Goal: Check status: Check status

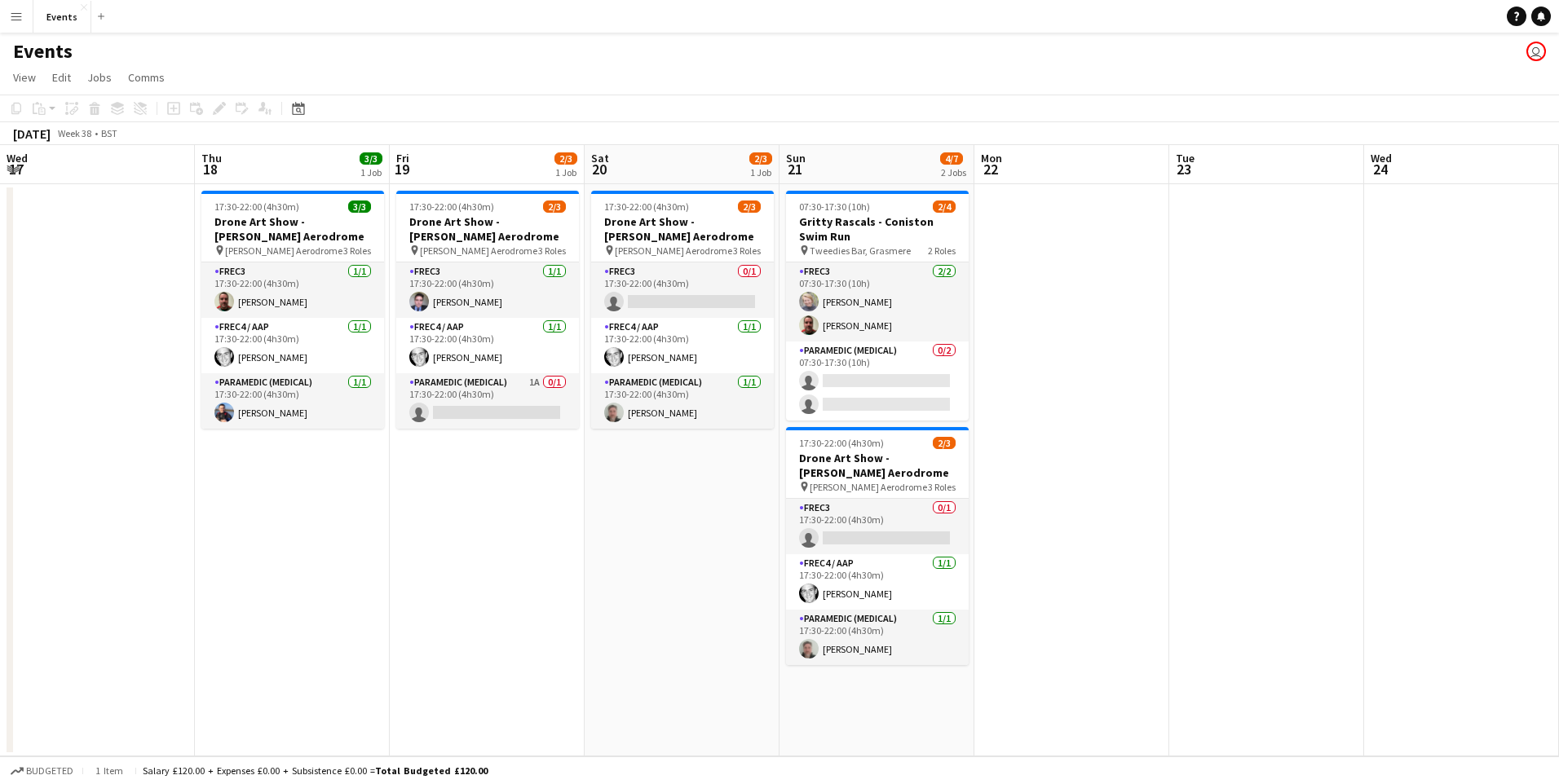
click at [612, 441] on app-calendar-viewport "Wed 17 Thu 18 3/3 1 Job Fri 19 2/3 1 Job Sat 20 2/3 1 Job Sun 21 4/7 2 Jobs Mon…" at bounding box center [779, 451] width 1559 height 611
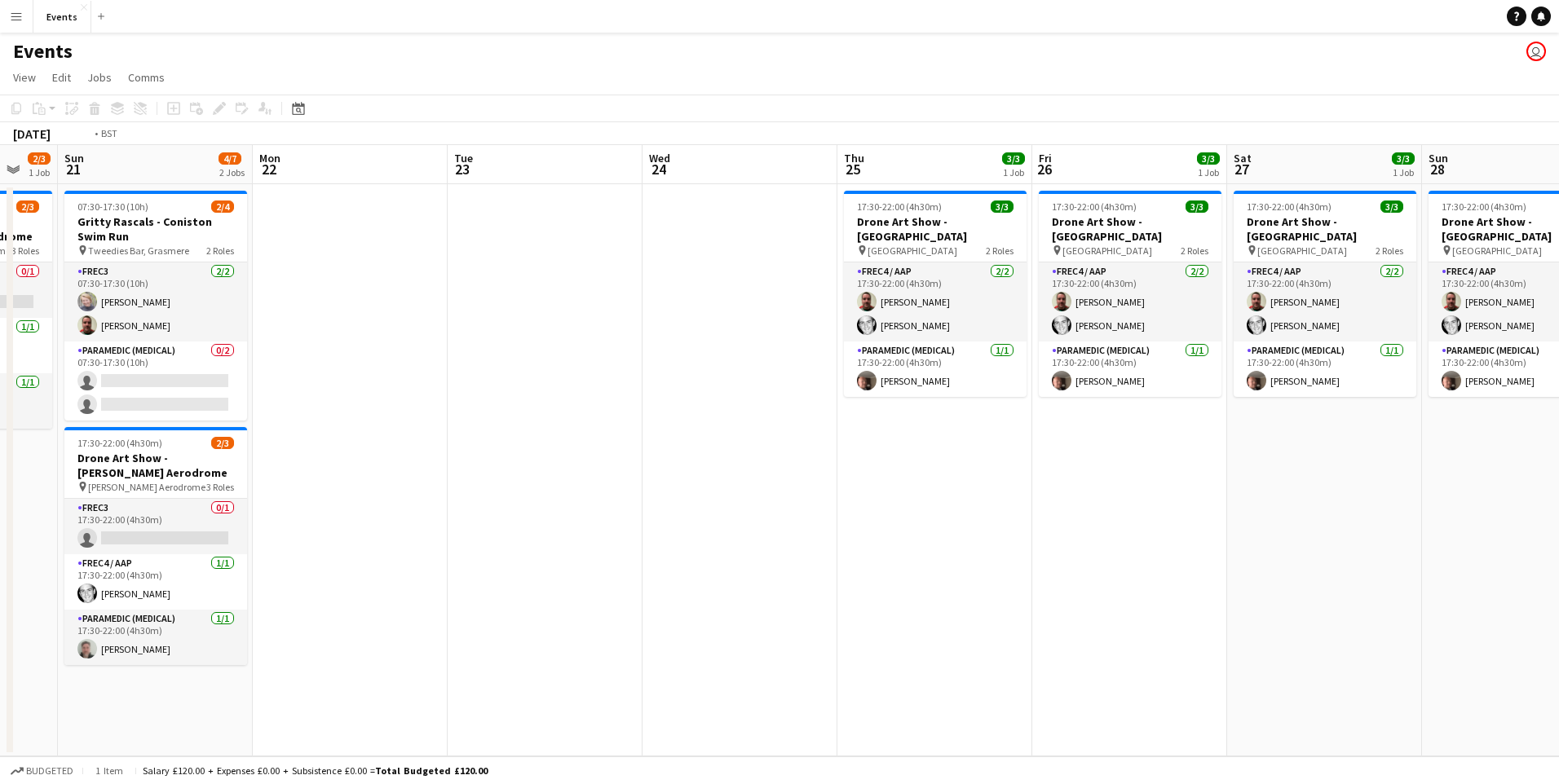
scroll to position [0, 468]
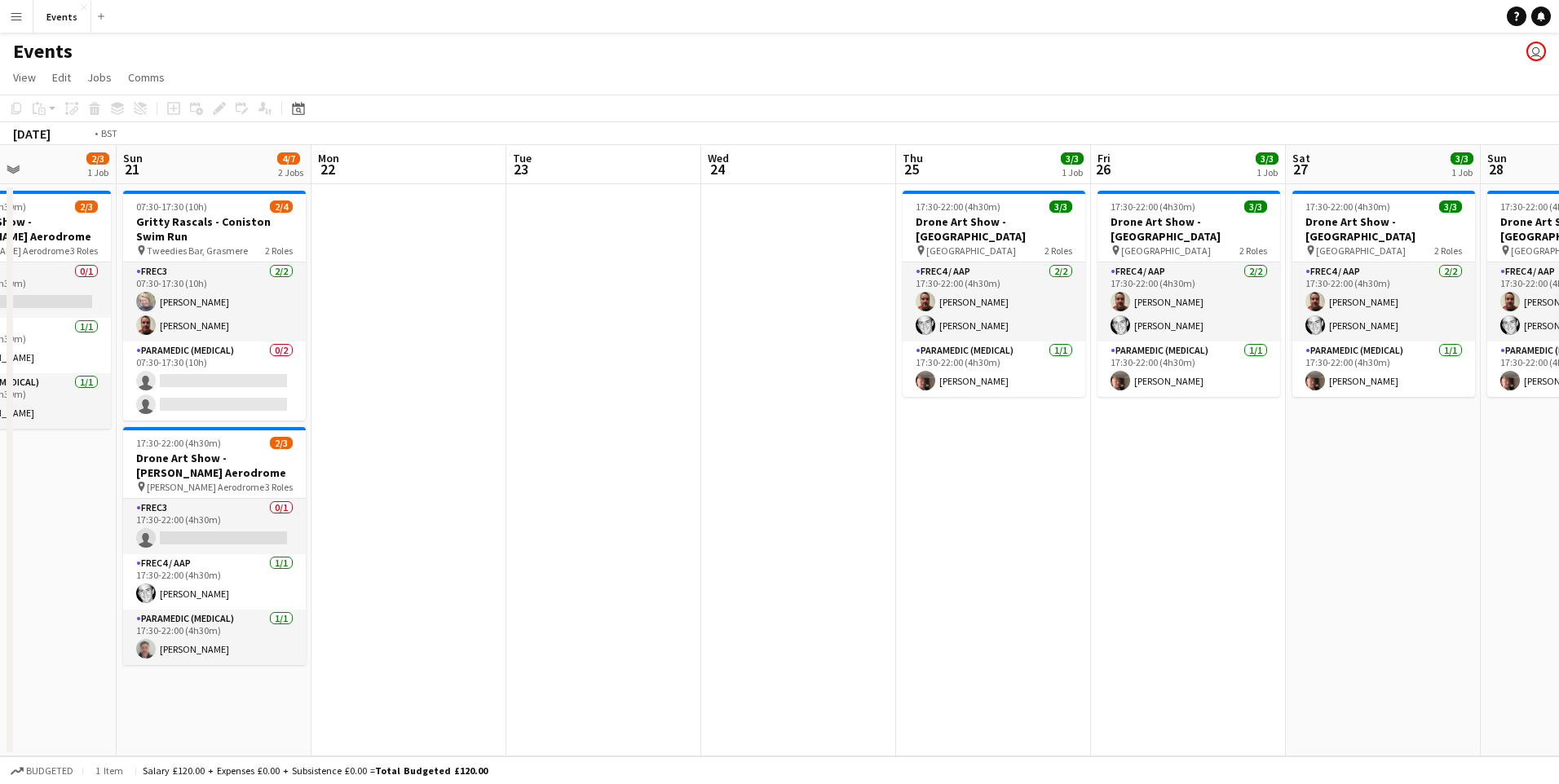
drag, startPoint x: 919, startPoint y: 464, endPoint x: 389, endPoint y: 378, distance: 536.9
click at [389, 378] on app-calendar-viewport "Thu 18 3/3 1 Job Fri 19 2/3 1 Job Sat 20 2/3 1 Job Sun 21 4/7 2 Jobs Mon 22 Tue…" at bounding box center [779, 451] width 1559 height 611
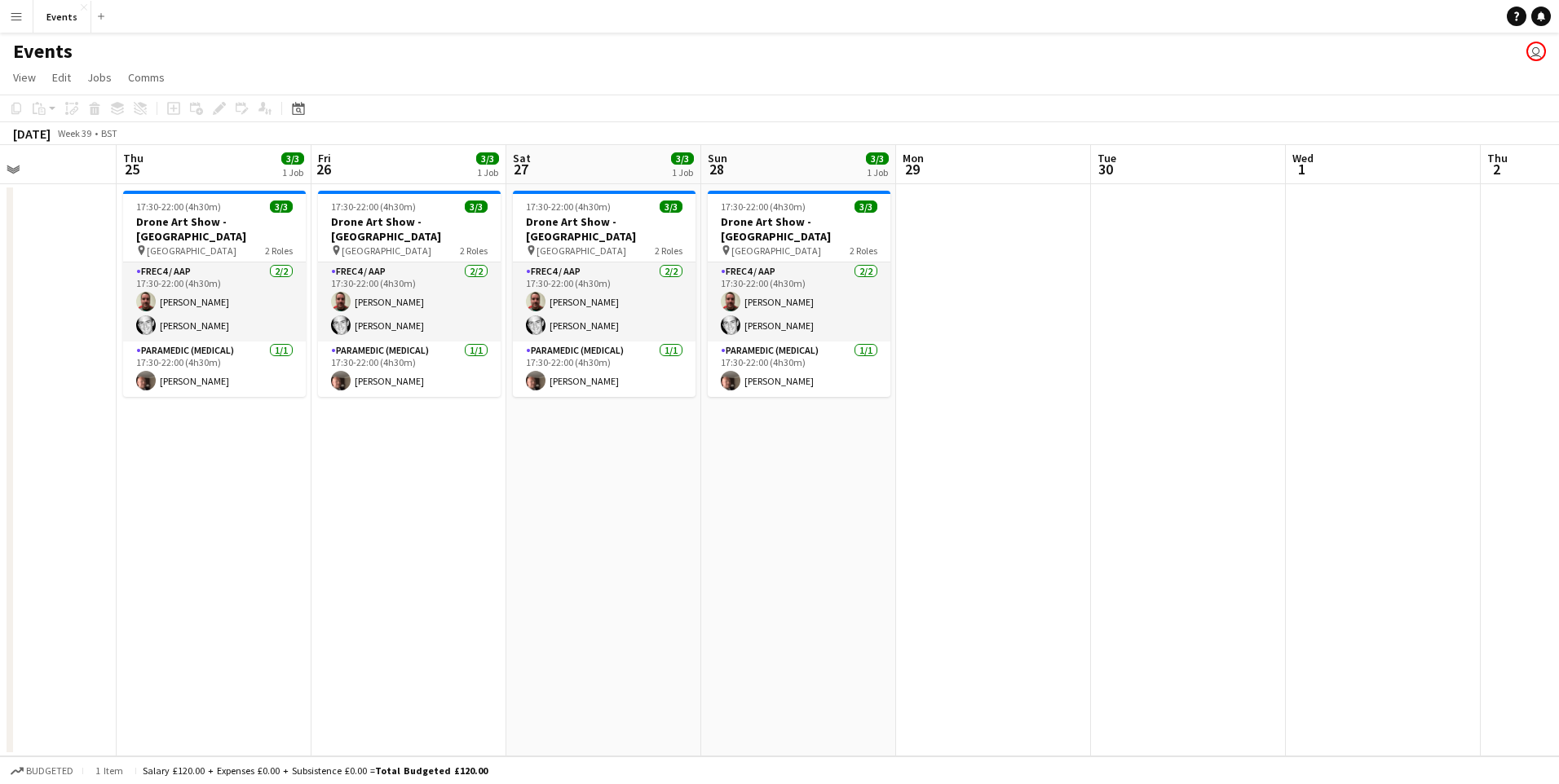
scroll to position [0, 0]
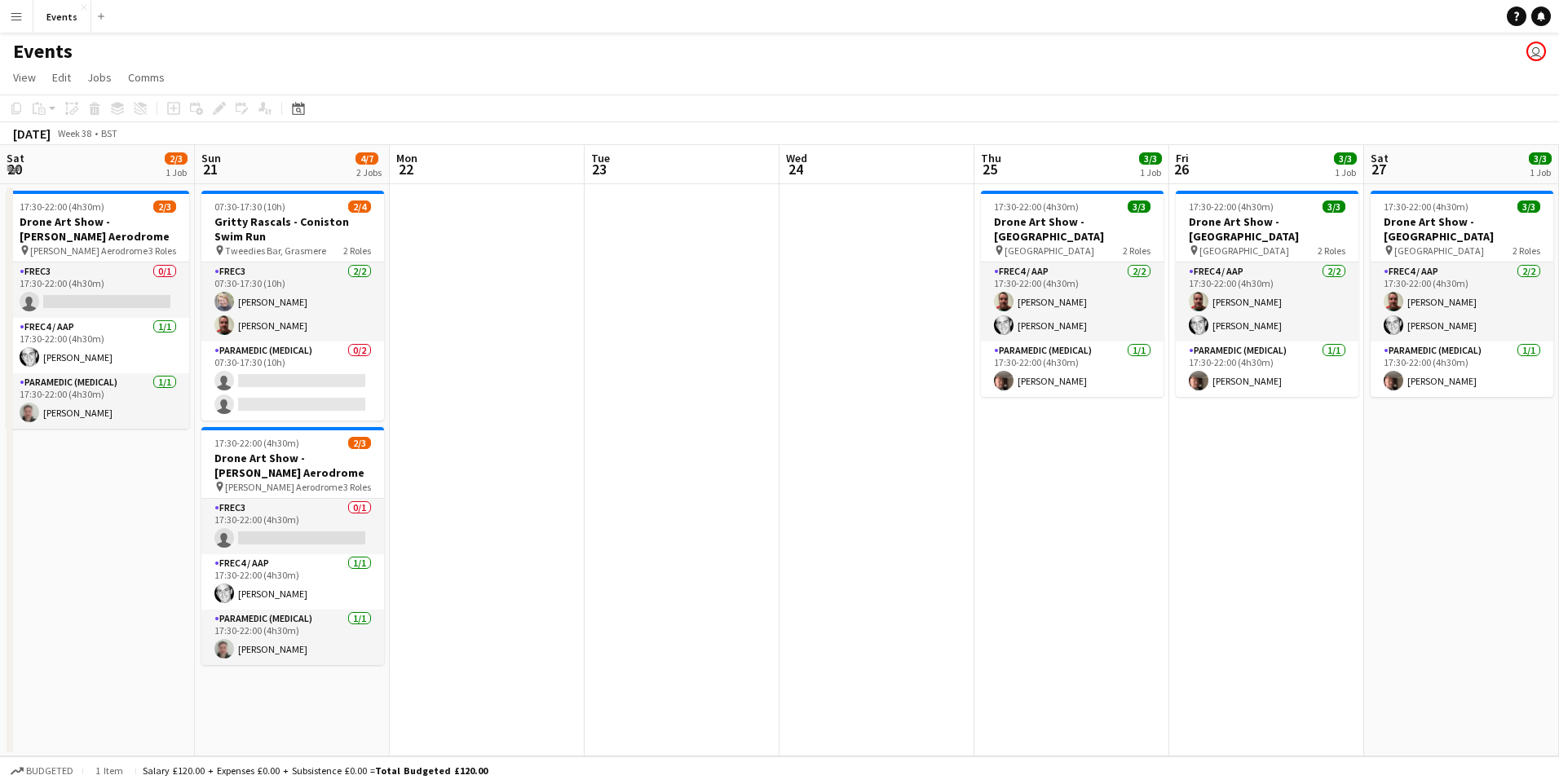
drag, startPoint x: 484, startPoint y: 412, endPoint x: 1118, endPoint y: 465, distance: 636.2
click at [1558, 458] on html "Menu Boards Boards Boards All jobs Status Workforce Workforce My Workforce Recr…" at bounding box center [779, 392] width 1559 height 784
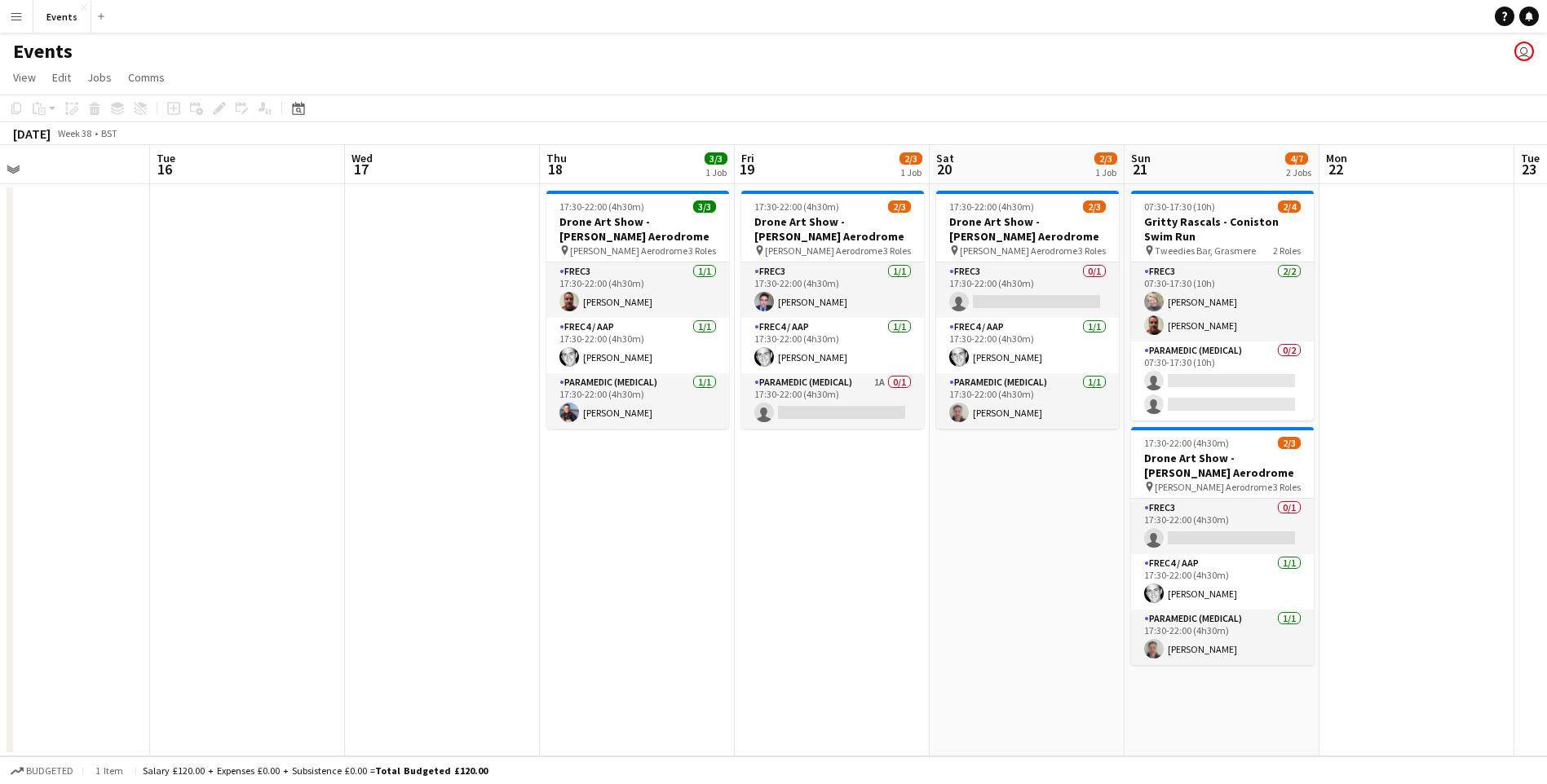
drag, startPoint x: 590, startPoint y: 437, endPoint x: 1424, endPoint y: 489, distance: 835.6
click at [1424, 489] on app-calendar-viewport "Sat 13 Sun 14 2/2 2 Jobs Mon 15 Tue 16 Wed 17 Thu 18 3/3 1 Job Fri 19 2/3 1 Job…" at bounding box center [773, 451] width 1547 height 611
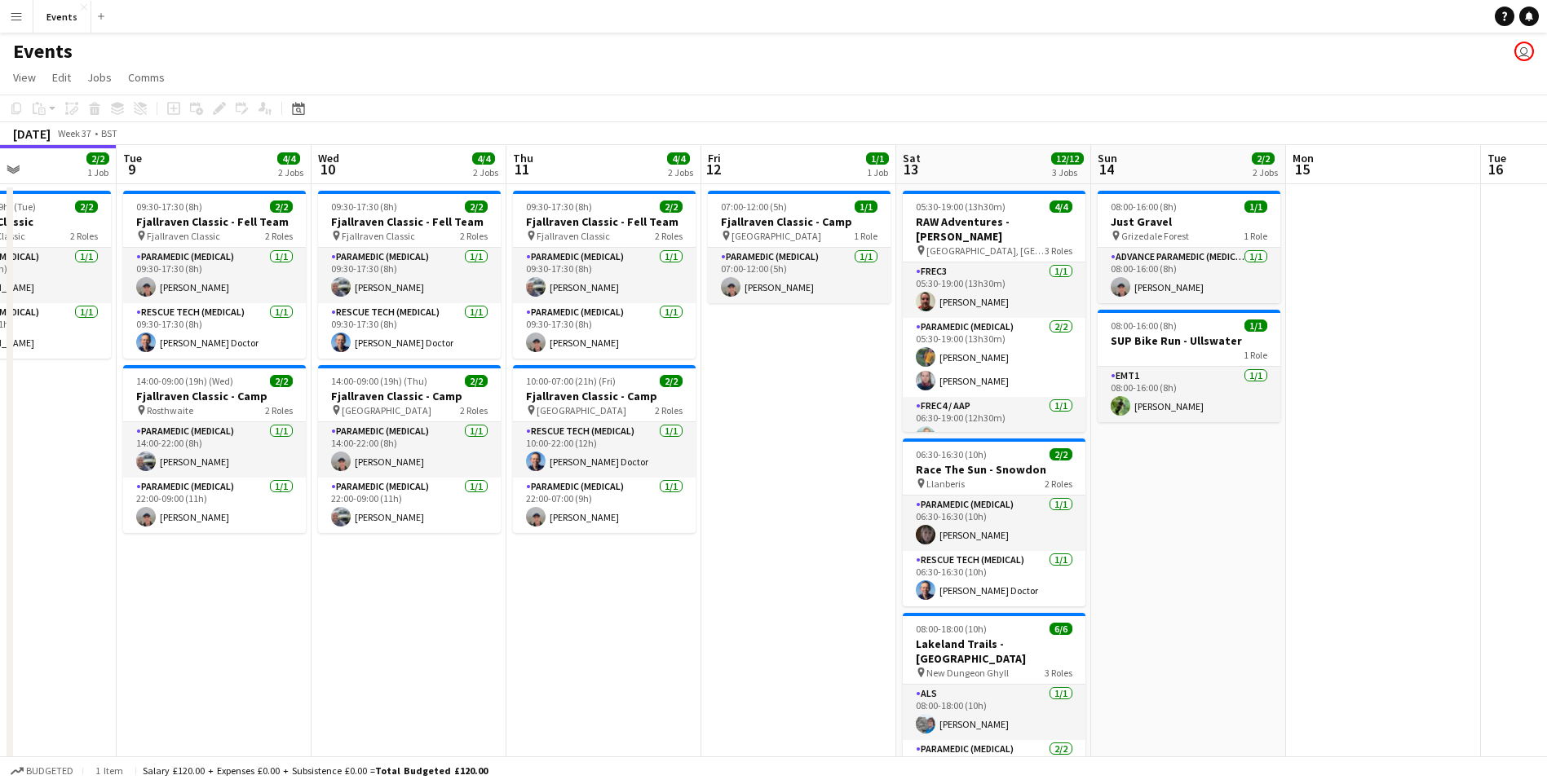
scroll to position [0, 408]
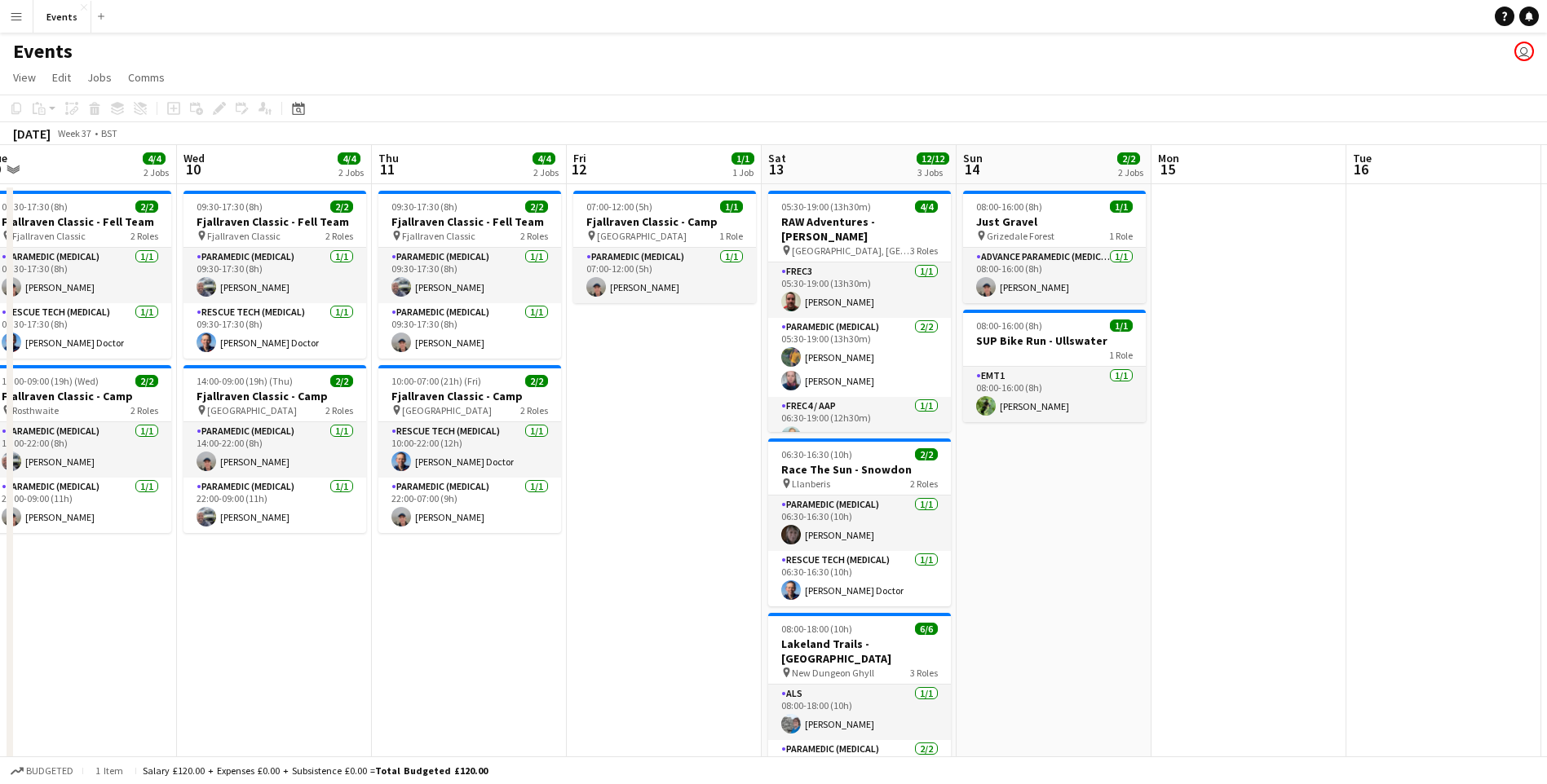
drag, startPoint x: 344, startPoint y: 472, endPoint x: 1566, endPoint y: 507, distance: 1222.5
click at [1547, 507] on html "Menu Boards Boards Boards All jobs Status Workforce Workforce My Workforce Recr…" at bounding box center [773, 465] width 1547 height 931
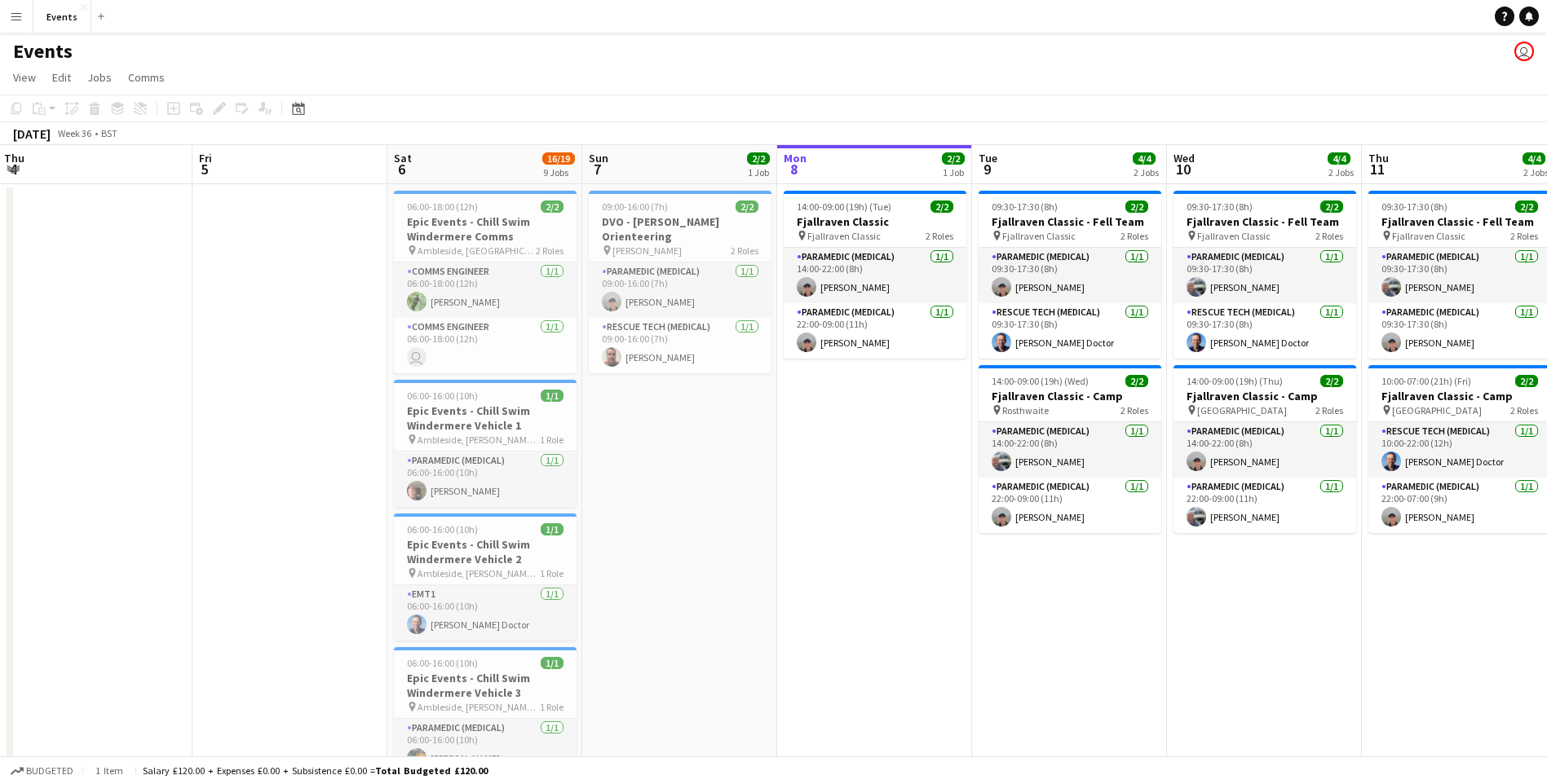
scroll to position [0, 442]
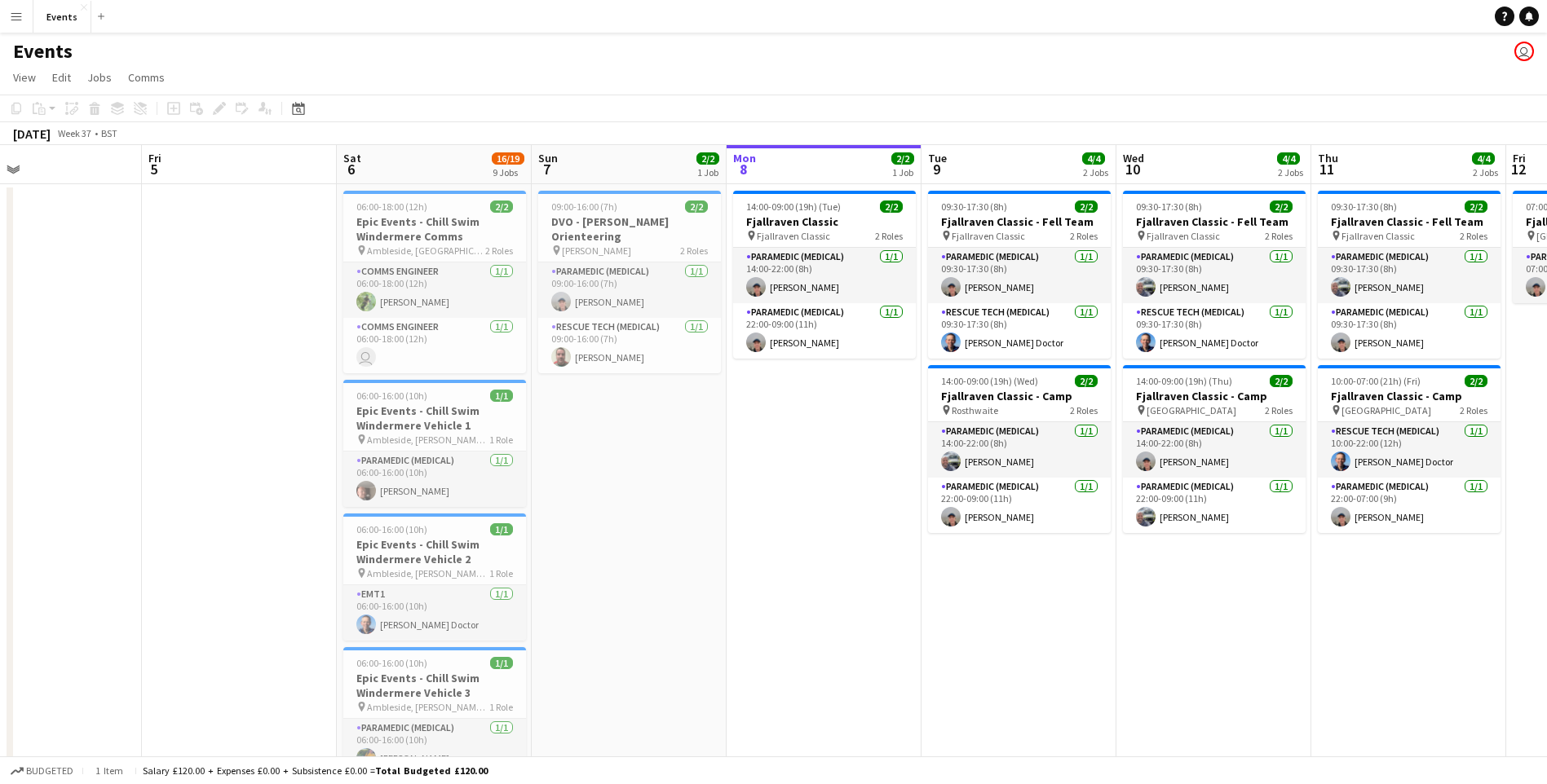
drag, startPoint x: 306, startPoint y: 686, endPoint x: 1245, endPoint y: 691, distance: 939.0
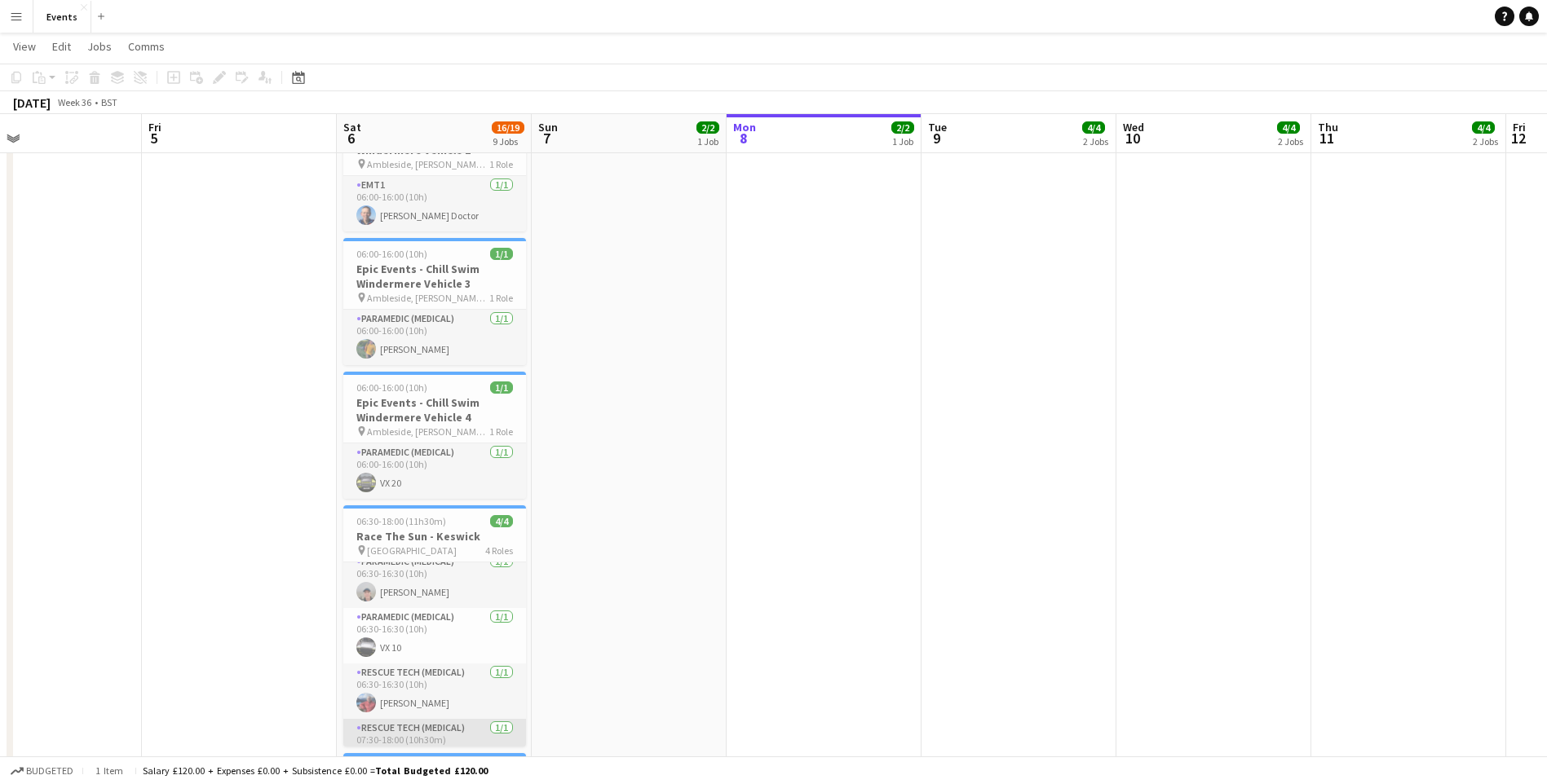
scroll to position [37, 0]
click at [419, 733] on app-card-role "Rescue Tech (Medical) [DATE] 07:30-18:00 (10h30m) [PERSON_NAME]" at bounding box center [435, 720] width 183 height 56
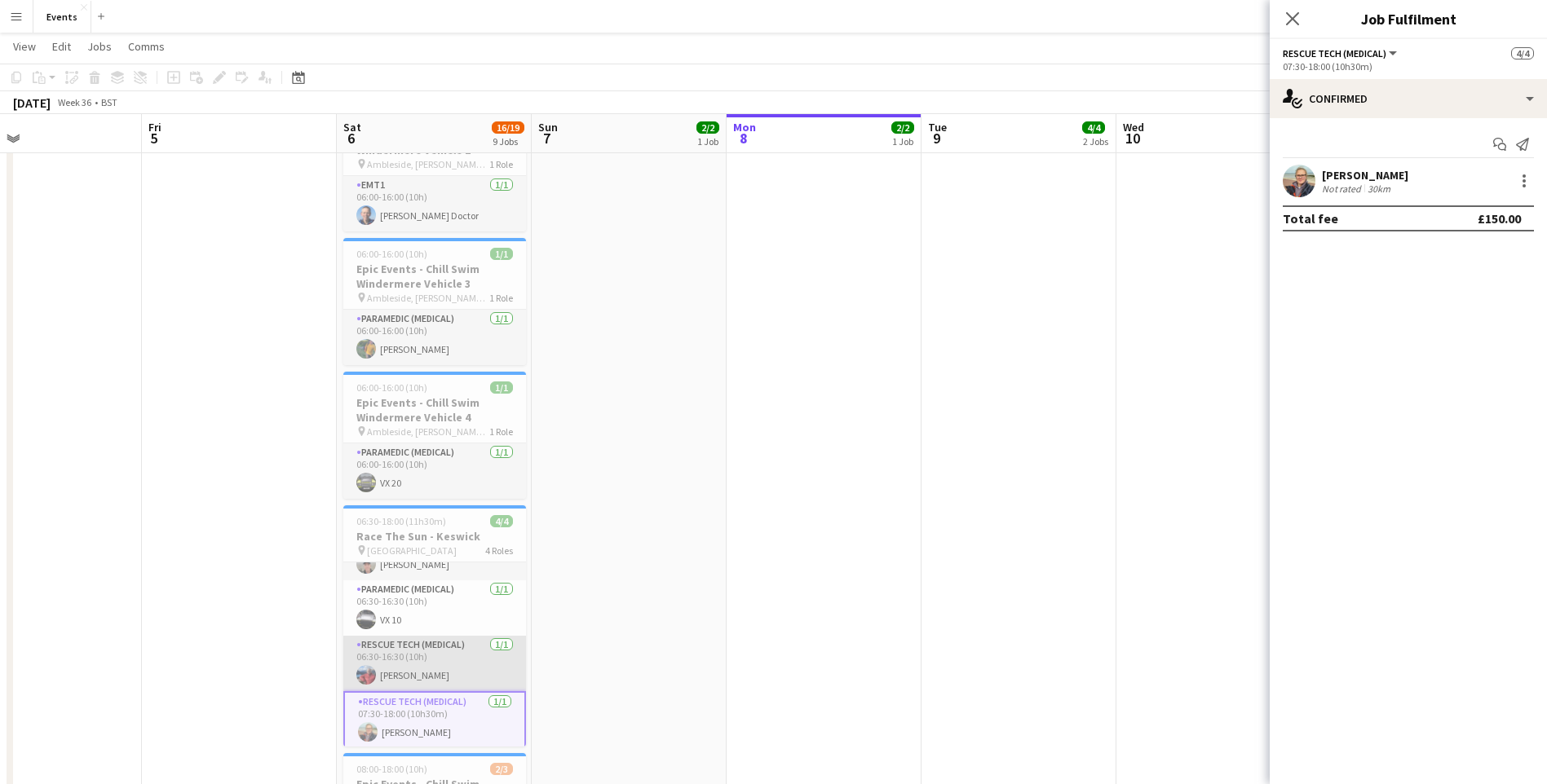
click at [412, 675] on app-card-role "Rescue Tech (Medical) [DATE] 06:30-16:30 (10h) [PERSON_NAME]" at bounding box center [435, 664] width 183 height 56
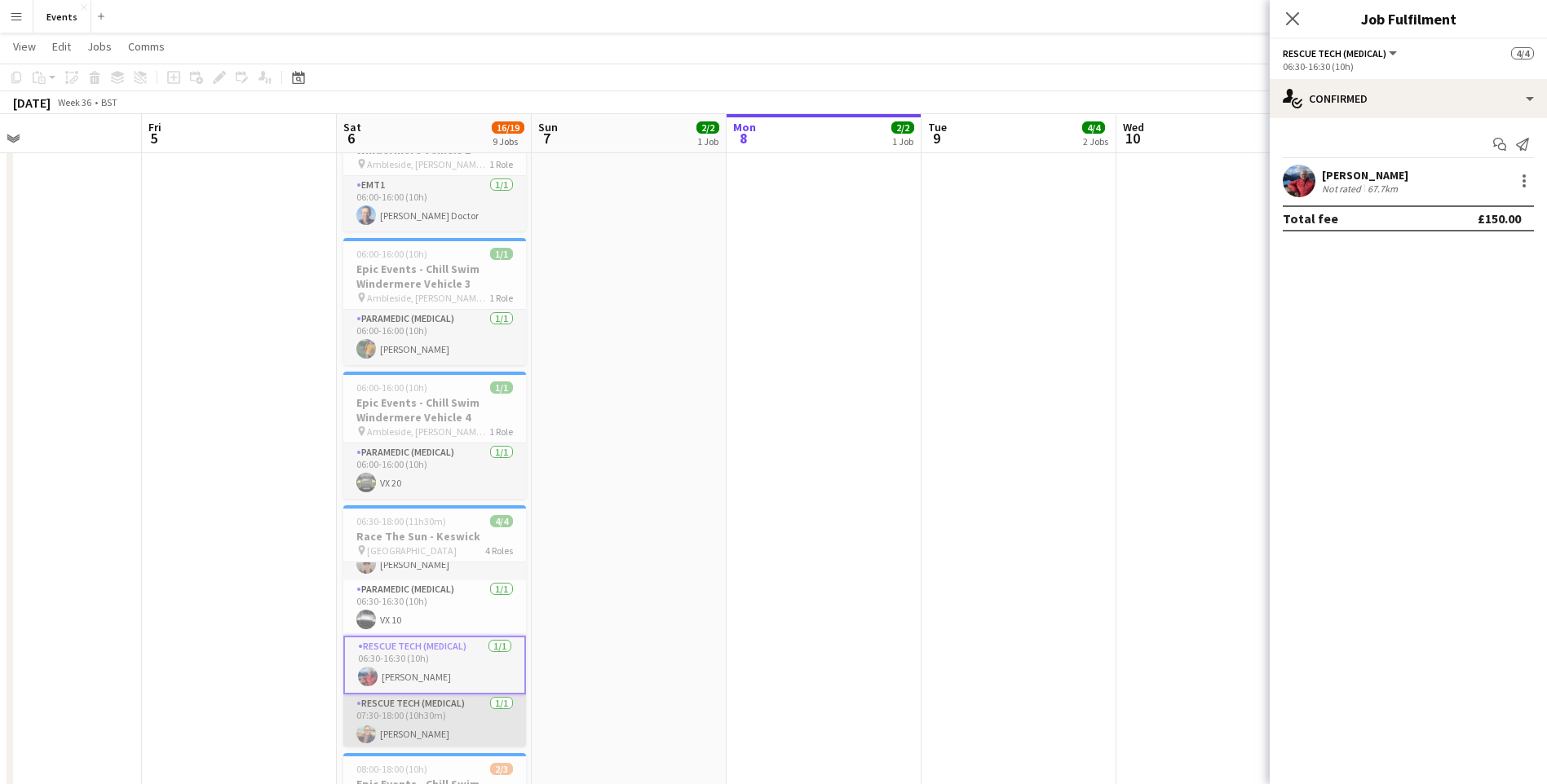
click at [418, 726] on app-card-role "Rescue Tech (Medical) [DATE] 07:30-18:00 (10h30m) [PERSON_NAME]" at bounding box center [435, 722] width 183 height 56
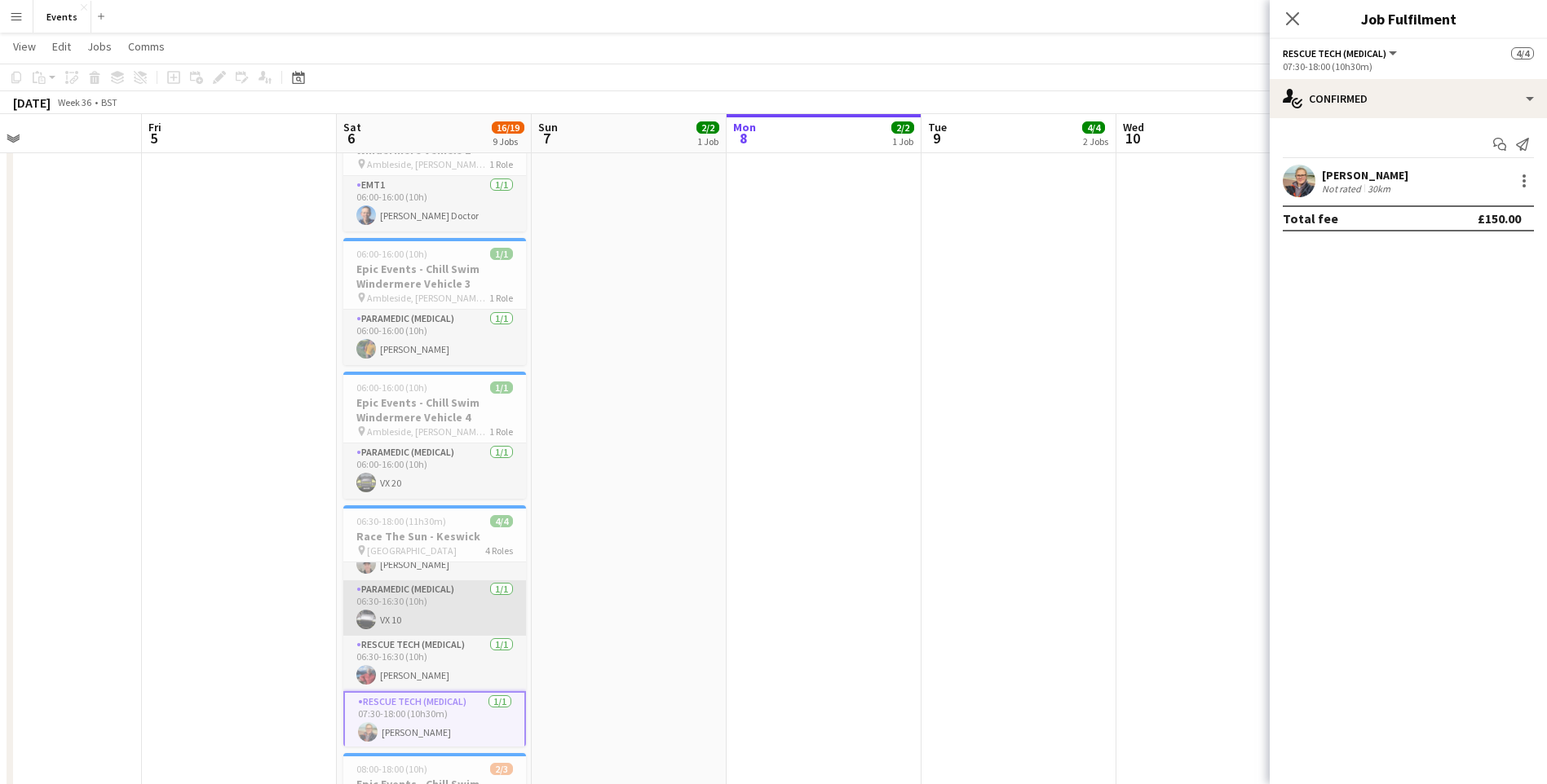
click at [427, 622] on app-card-role "Paramedic (Medical) [DATE] 06:30-16:30 (10h) VX 10" at bounding box center [435, 608] width 183 height 56
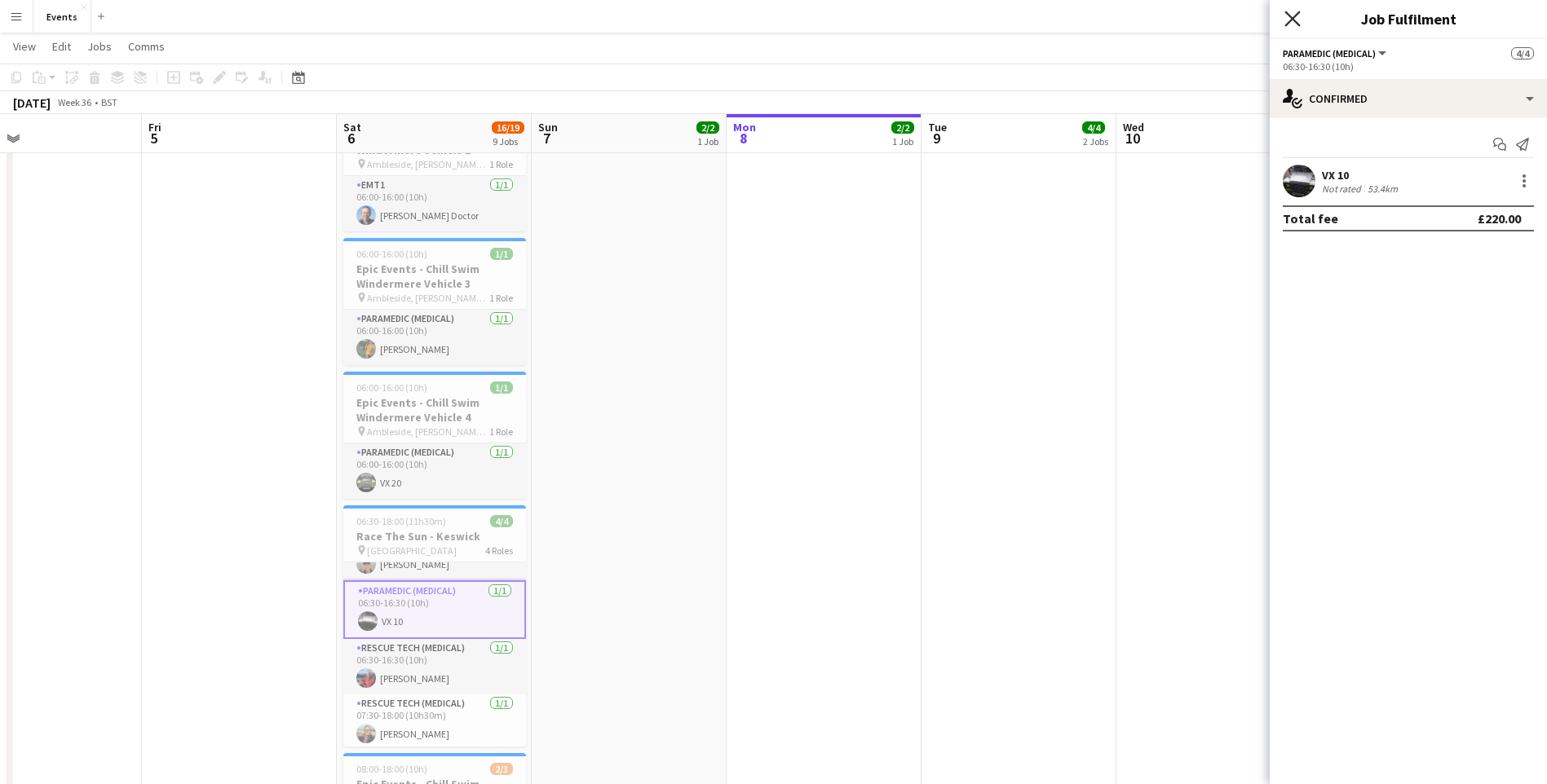
click at [1289, 21] on icon at bounding box center [1292, 19] width 15 height 15
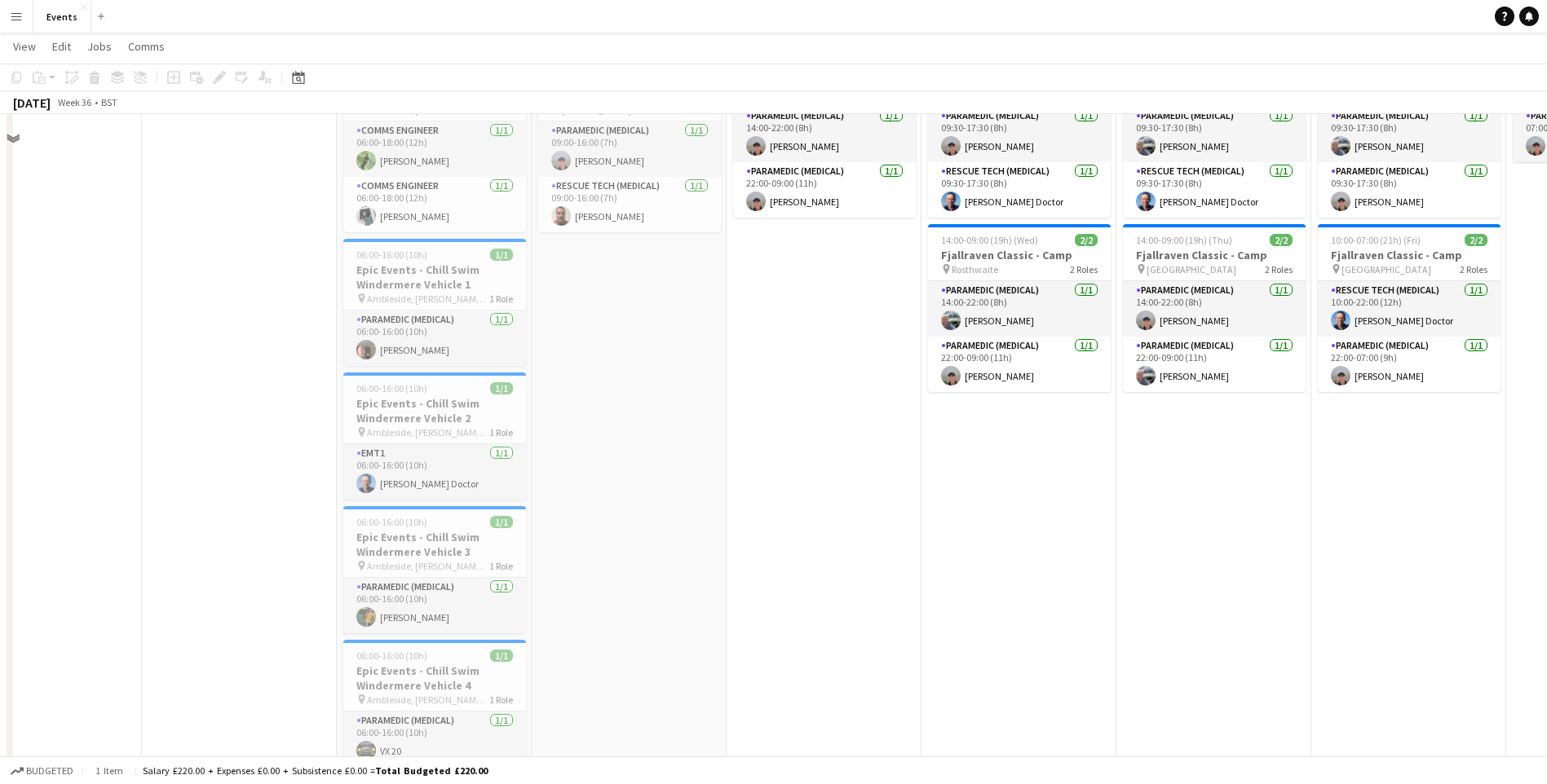
scroll to position [0, 0]
